Goal: Task Accomplishment & Management: Manage account settings

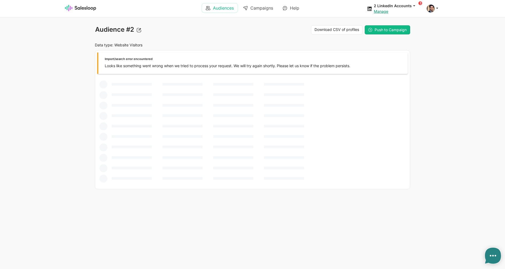
click at [216, 7] on link "Audiences" at bounding box center [220, 7] width 36 height 9
type textarea "x"
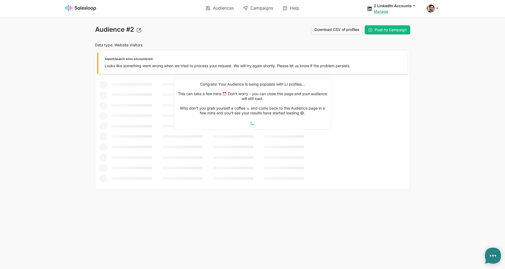
type textarea "x"
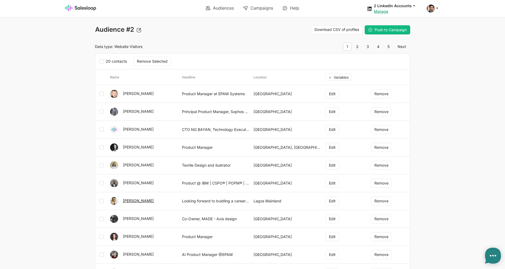
scroll to position [195, 0]
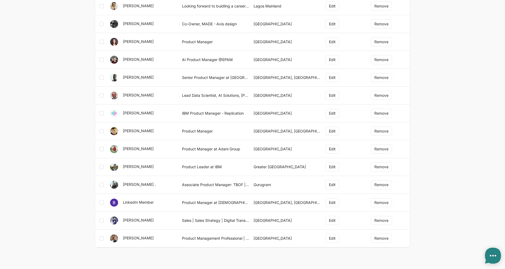
type textarea "x"
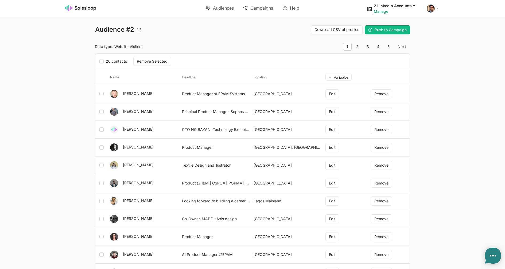
type textarea "x"
click at [265, 11] on link "Campaigns" at bounding box center [257, 7] width 37 height 9
type textarea "x"
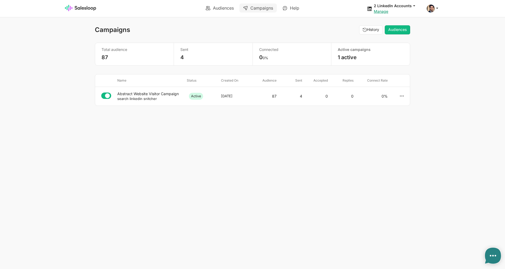
select select "21"
click at [125, 99] on small "search linkedin snitcher" at bounding box center [137, 99] width 40 height 4
type textarea "x"
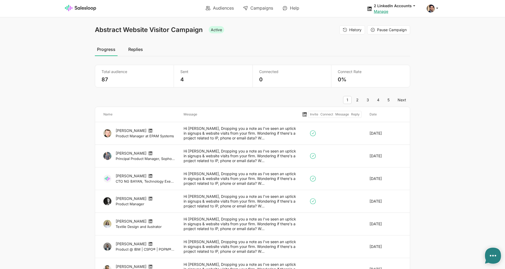
select select "21"
click at [220, 3] on ul "Audiences Campaigns Help" at bounding box center [252, 8] width 187 height 15
click at [220, 4] on link "Audiences" at bounding box center [220, 7] width 36 height 9
type textarea "x"
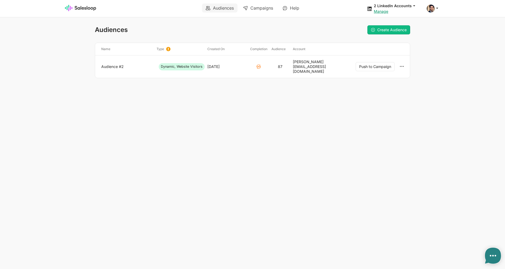
type textarea "x"
